Goal: Information Seeking & Learning: Learn about a topic

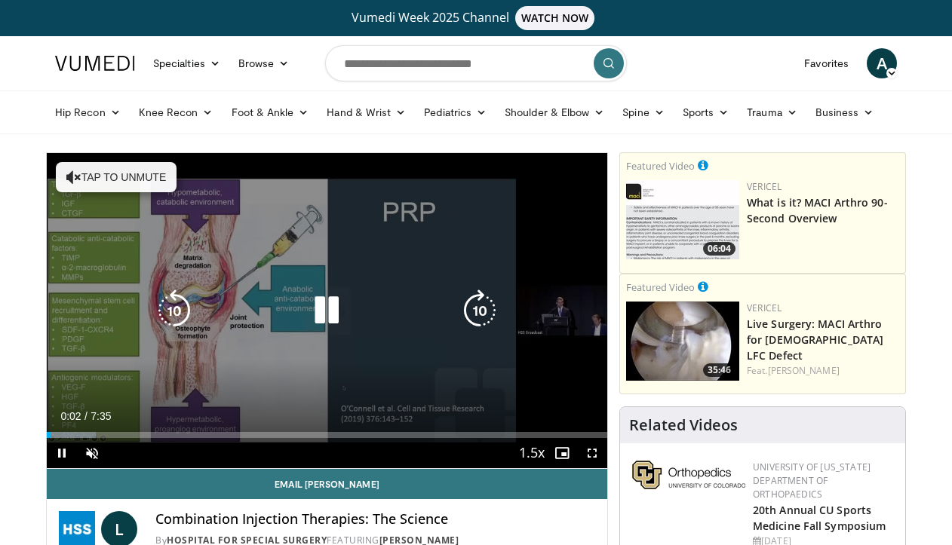
click at [332, 306] on icon "Video Player" at bounding box center [327, 311] width 42 height 42
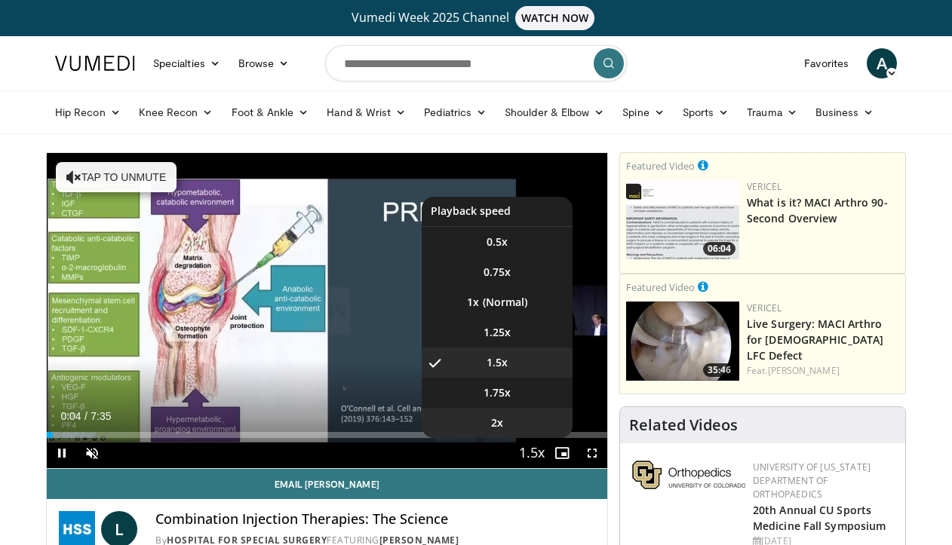
click at [529, 413] on li "2x" at bounding box center [497, 423] width 151 height 30
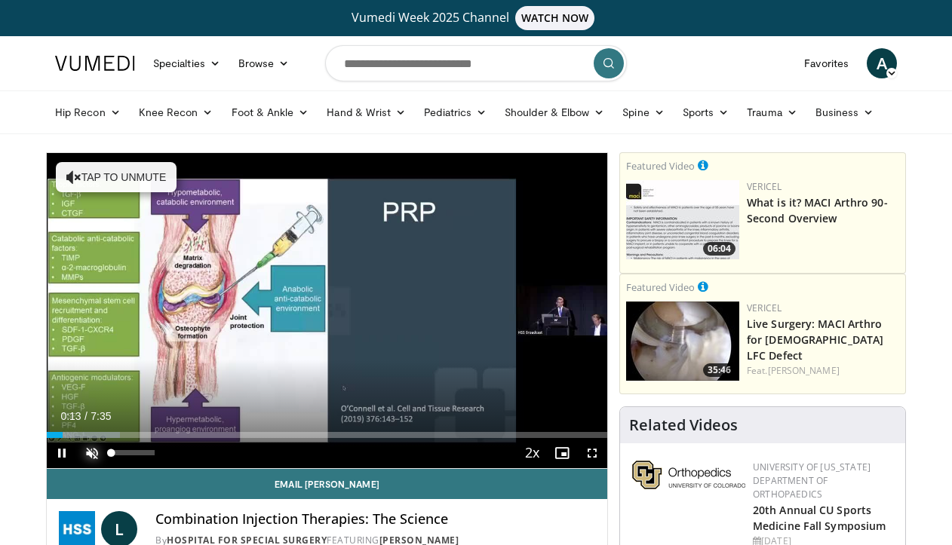
click at [103, 447] on span "Video Player" at bounding box center [92, 453] width 30 height 30
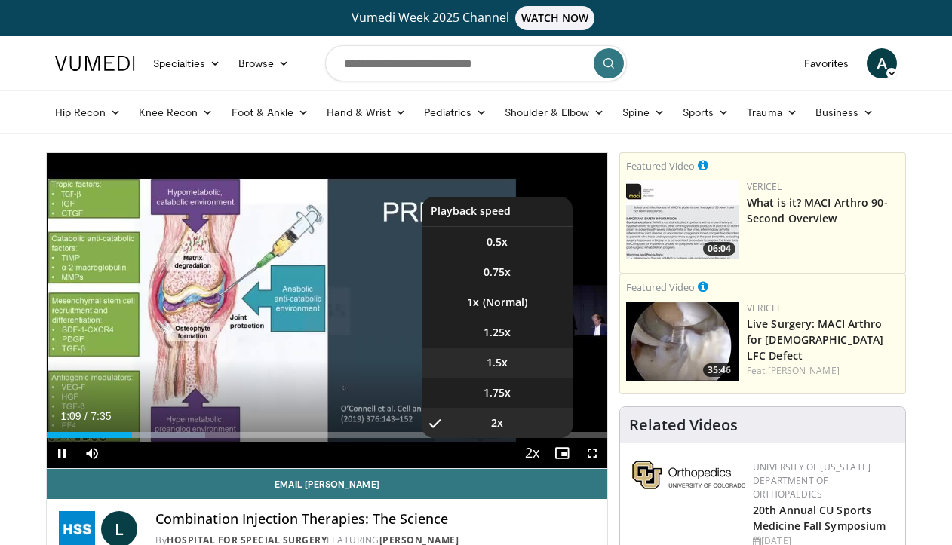
click at [529, 369] on li "1.5x" at bounding box center [497, 363] width 151 height 30
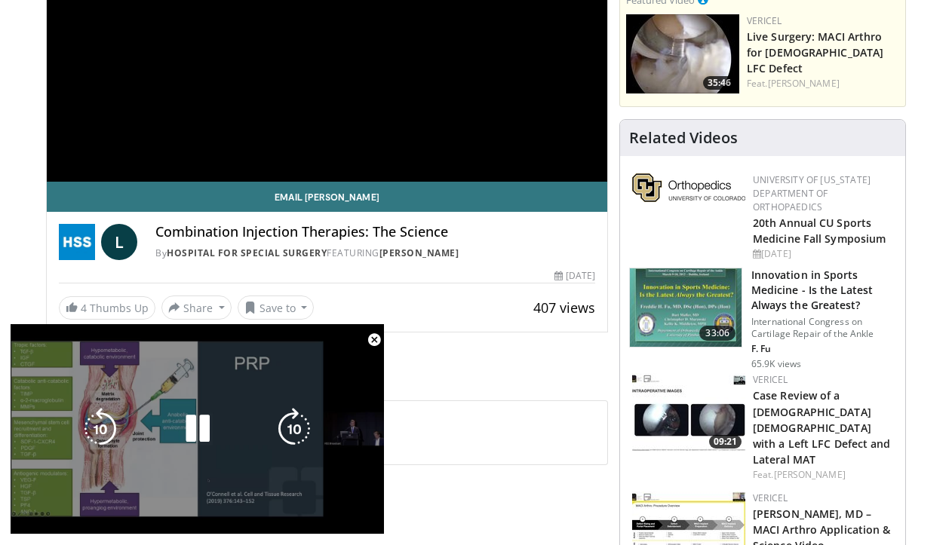
scroll to position [381, 0]
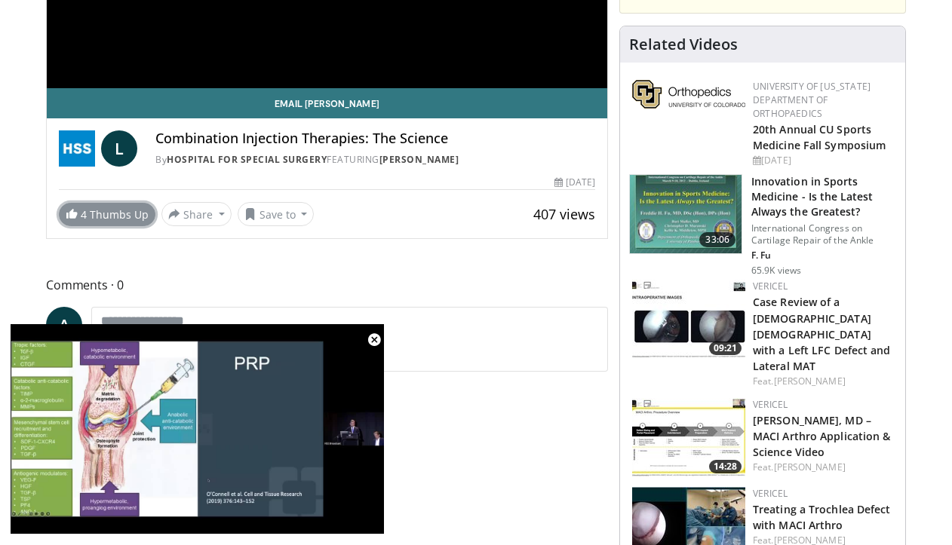
click at [127, 225] on link "4 Thumbs Up" at bounding box center [107, 214] width 97 height 23
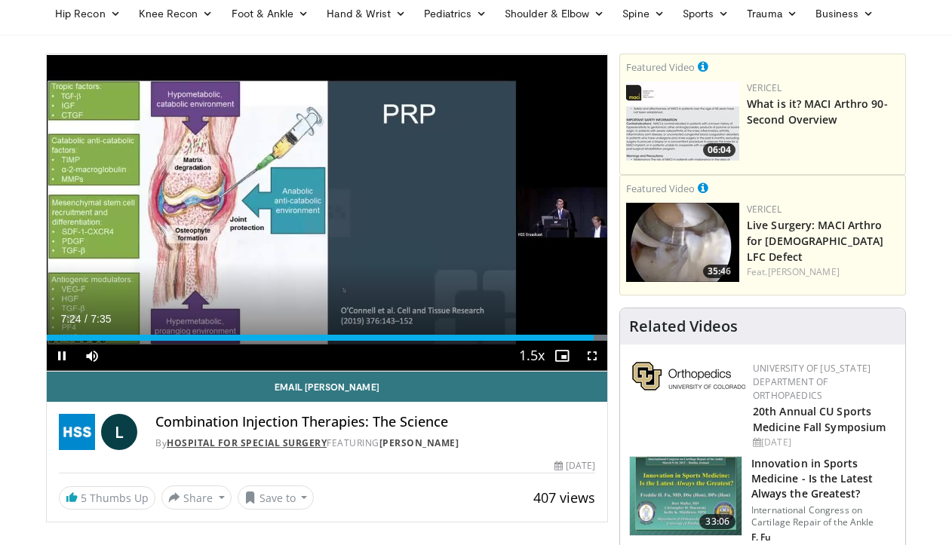
scroll to position [0, 0]
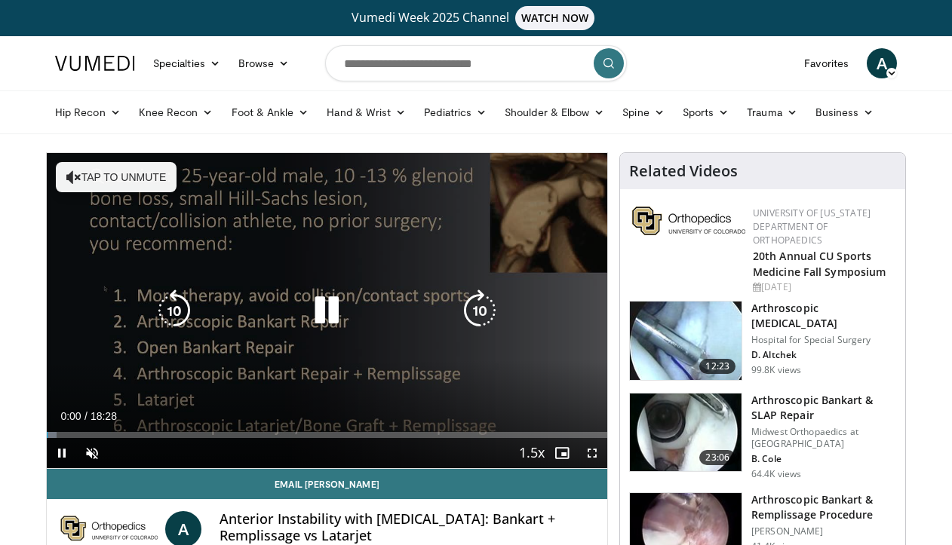
click at [332, 311] on icon "Video Player" at bounding box center [327, 311] width 42 height 42
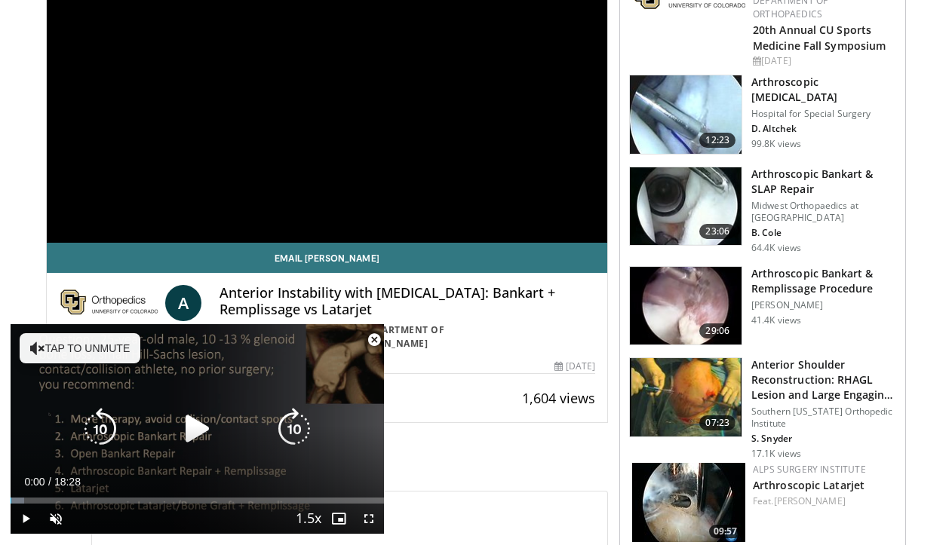
scroll to position [222, 0]
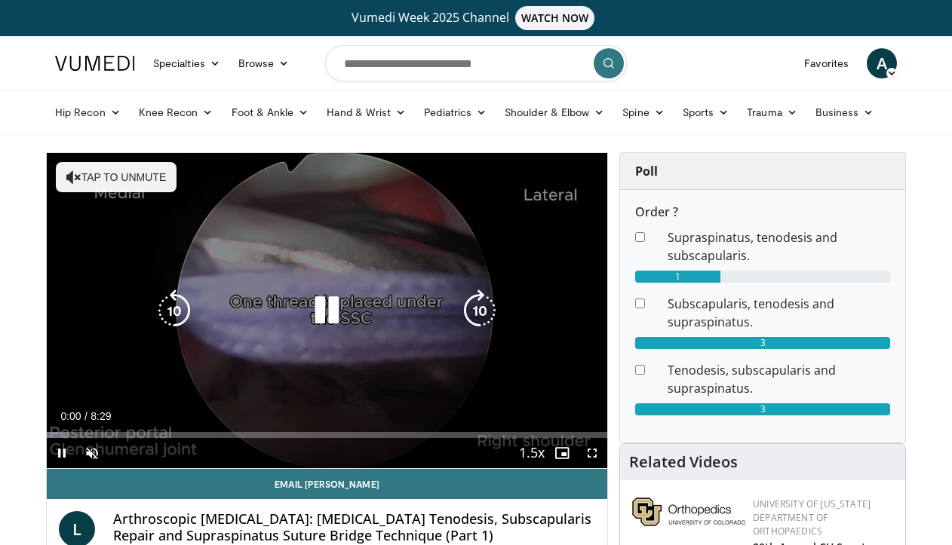
click at [321, 312] on icon "Video Player" at bounding box center [327, 311] width 42 height 42
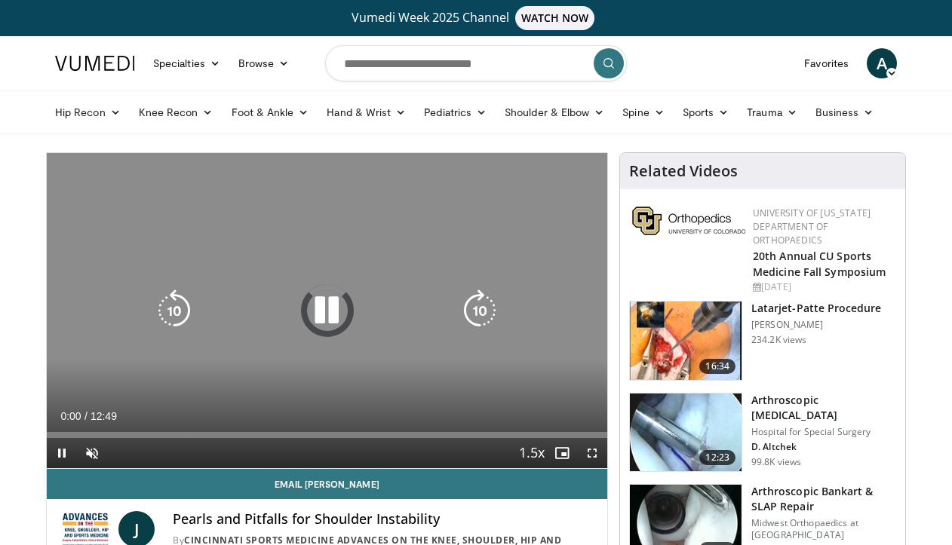
click at [324, 303] on icon "Video Player" at bounding box center [327, 311] width 42 height 42
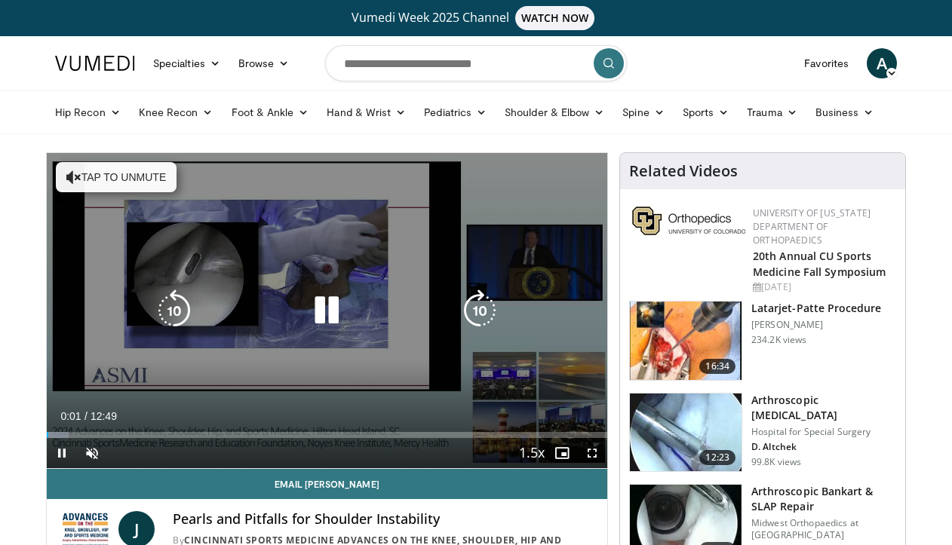
click at [331, 318] on icon "Video Player" at bounding box center [327, 311] width 42 height 42
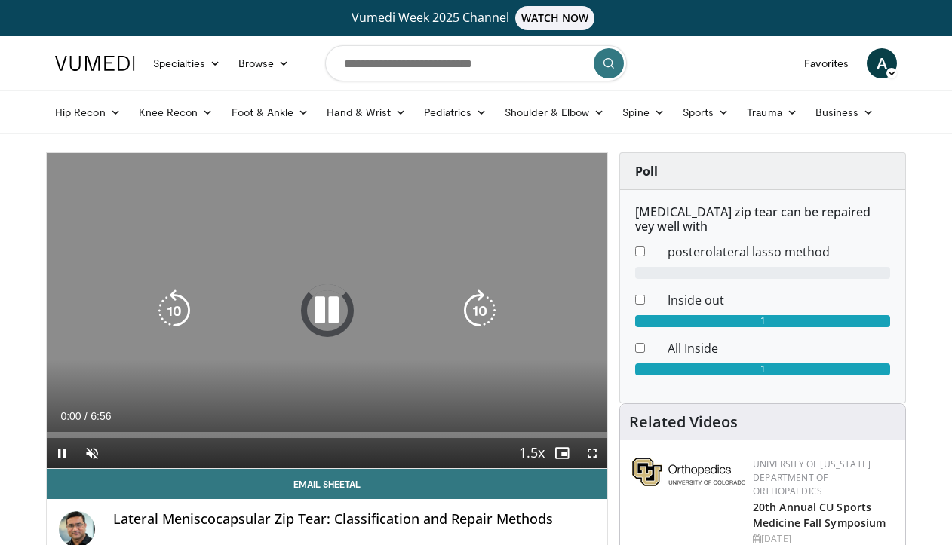
click at [332, 310] on icon "Video Player" at bounding box center [327, 311] width 42 height 42
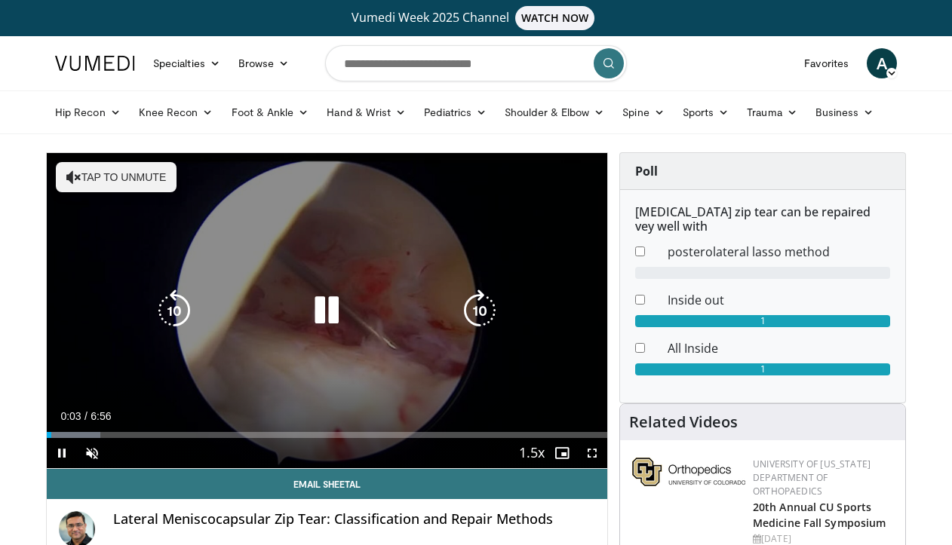
click at [318, 306] on icon "Video Player" at bounding box center [327, 311] width 42 height 42
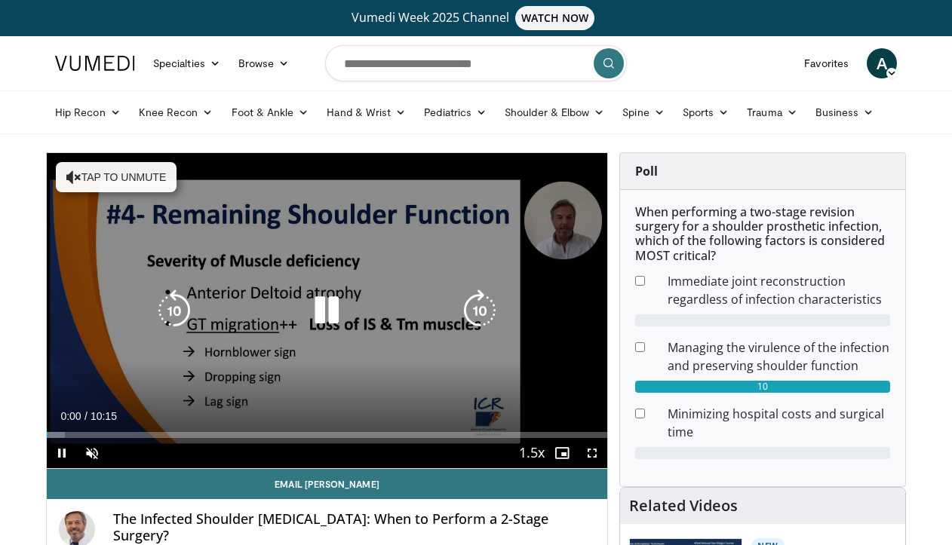
click at [327, 315] on icon "Video Player" at bounding box center [327, 311] width 42 height 42
